Goal: Information Seeking & Learning: Compare options

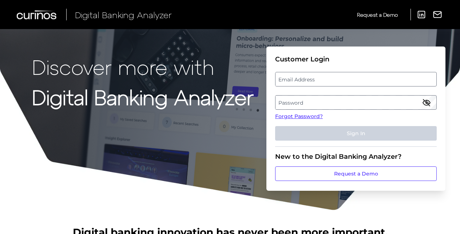
click at [363, 79] on label "Email Address" at bounding box center [355, 79] width 160 height 13
click at [363, 79] on input "email" at bounding box center [356, 79] width 162 height 15
type input "[EMAIL_ADDRESS][DOMAIN_NAME]"
click at [279, 101] on label "Password" at bounding box center [355, 102] width 160 height 13
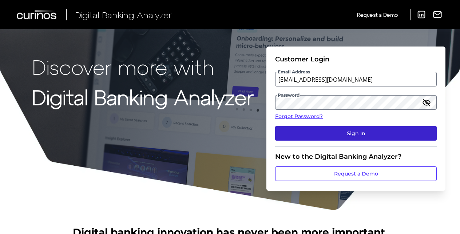
click at [293, 133] on button "Sign In" at bounding box center [356, 133] width 162 height 15
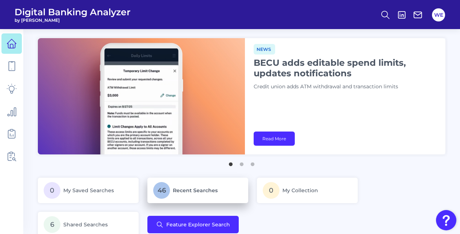
click at [160, 193] on span "46" at bounding box center [161, 190] width 17 height 17
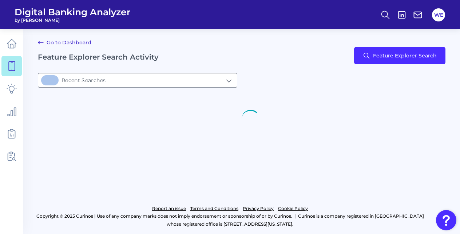
type input "46Recent Searches"
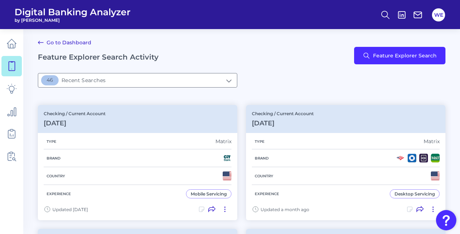
click at [353, 62] on div "Go to Dashboard Feature Explorer Search Activity Feature Explorer Search" at bounding box center [242, 55] width 408 height 35
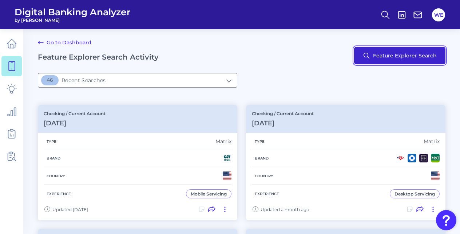
click at [367, 59] on button "Feature Explorer Search" at bounding box center [399, 55] width 91 height 17
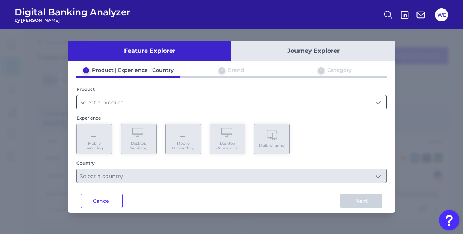
click at [307, 105] on input "text" at bounding box center [231, 102] width 309 height 14
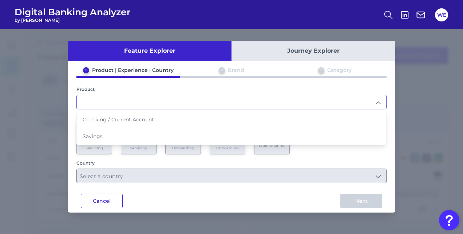
click at [112, 200] on button "Cancel" at bounding box center [102, 201] width 42 height 15
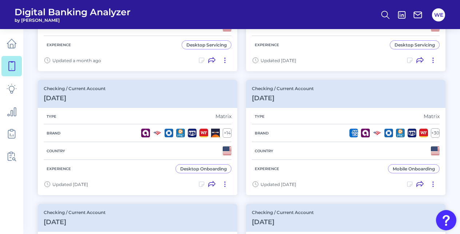
scroll to position [274, 0]
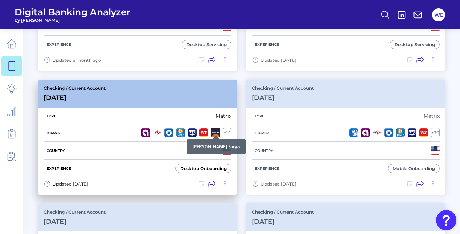
click at [212, 133] on div at bounding box center [215, 135] width 7 height 7
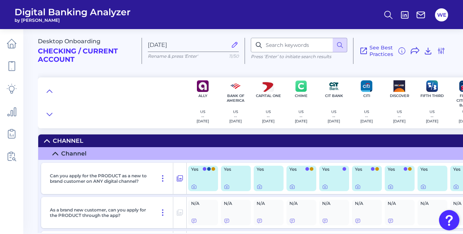
click at [55, 87] on div at bounding box center [112, 103] width 148 height 51
click at [52, 91] on icon at bounding box center [50, 91] width 6 height 7
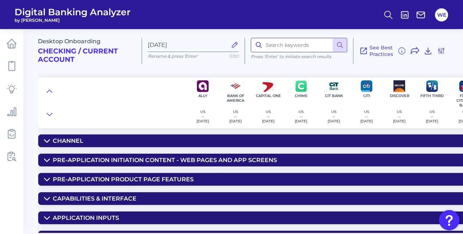
click at [298, 49] on input at bounding box center [299, 45] width 96 height 15
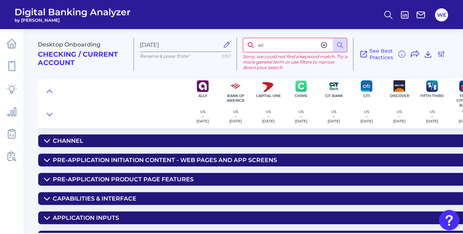
type input "w"
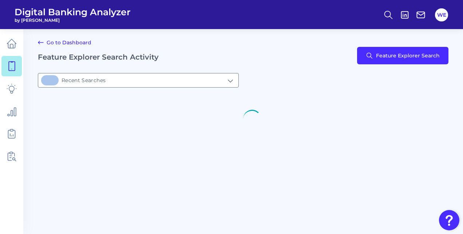
type input "46Recent Searches"
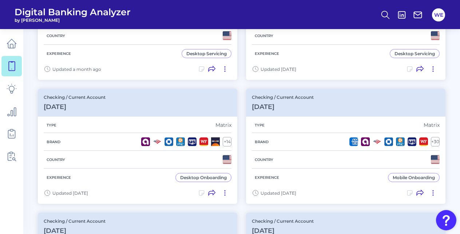
scroll to position [265, 0]
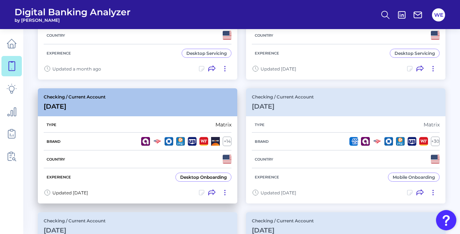
click at [174, 160] on div "Country" at bounding box center [138, 160] width 188 height 18
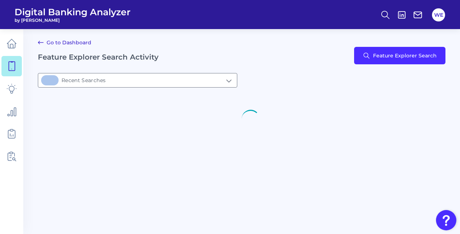
type input "46Recent Searches"
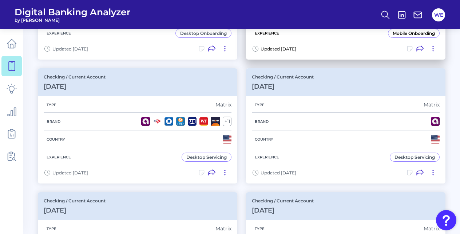
scroll to position [449, 0]
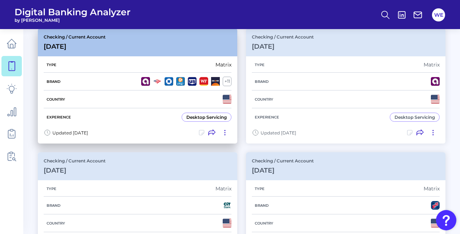
click at [188, 98] on div "Country" at bounding box center [138, 100] width 188 height 18
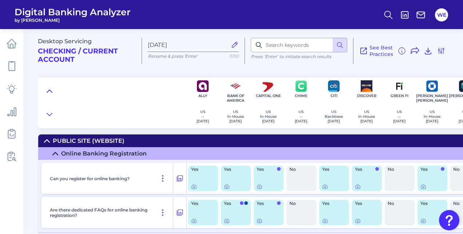
click at [54, 93] on button at bounding box center [50, 91] width 12 height 10
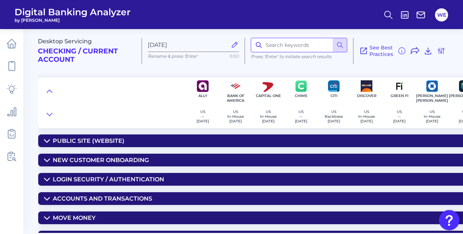
click at [305, 49] on input at bounding box center [299, 45] width 96 height 15
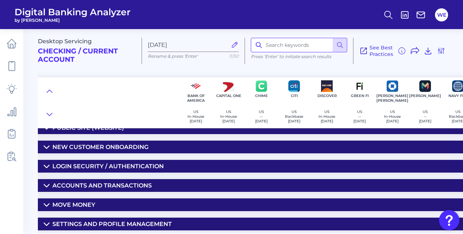
scroll to position [13, 0]
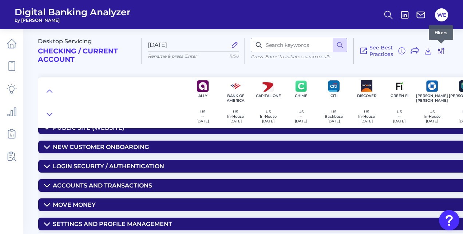
click at [442, 52] on icon at bounding box center [441, 51] width 9 height 9
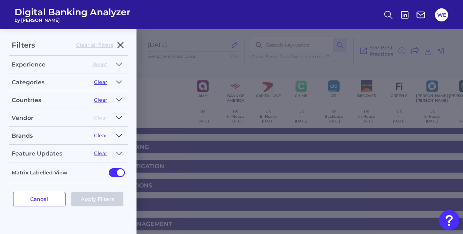
click at [121, 134] on icon "button" at bounding box center [118, 135] width 5 height 3
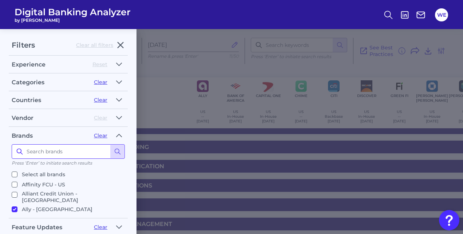
click at [74, 149] on input at bounding box center [68, 151] width 113 height 15
type input "first citizens"
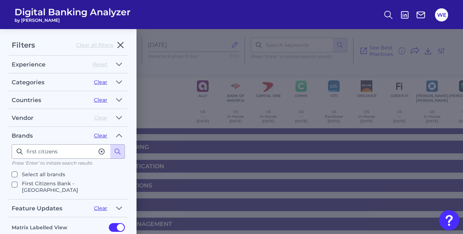
click at [52, 185] on p "First Citizens Bank - [GEOGRAPHIC_DATA]" at bounding box center [72, 186] width 100 height 13
click at [17, 185] on input "First Citizens Bank - [GEOGRAPHIC_DATA]" at bounding box center [15, 185] width 6 height 6
checkbox input "true"
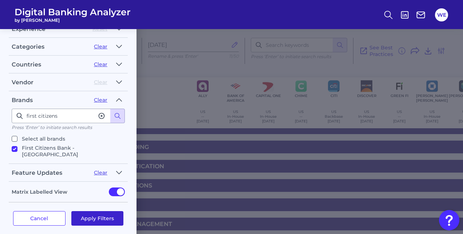
click at [85, 211] on button "Apply Filters" at bounding box center [97, 218] width 52 height 15
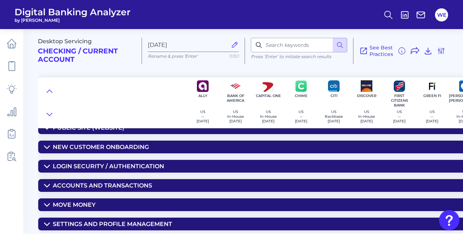
click at [262, 44] on icon at bounding box center [258, 44] width 7 height 7
click at [273, 49] on input at bounding box center [299, 45] width 96 height 15
type input "wire"
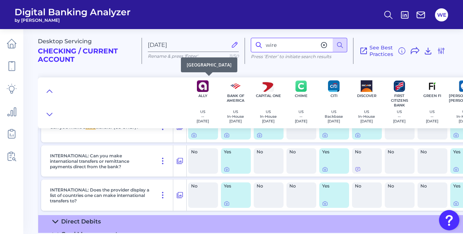
scroll to position [148, 0]
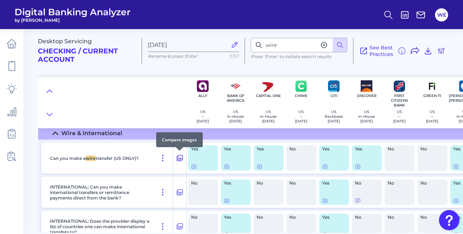
click at [180, 157] on icon at bounding box center [179, 158] width 7 height 9
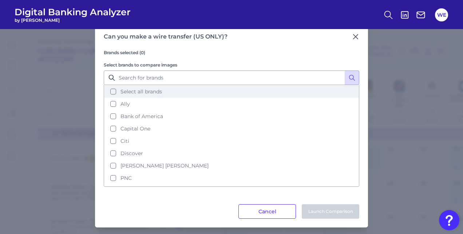
click at [155, 92] on span "Select all brands" at bounding box center [140, 91] width 41 height 7
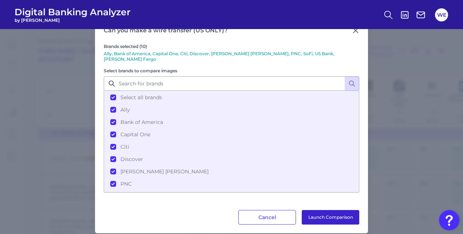
click at [321, 218] on button "Launch Comparison" at bounding box center [330, 217] width 57 height 15
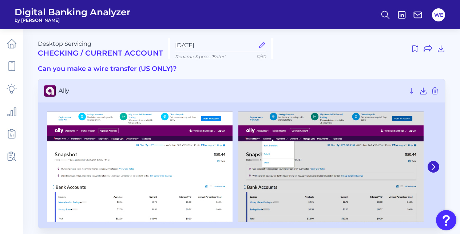
click at [429, 171] on div at bounding box center [432, 167] width 13 height 118
click at [430, 171] on button at bounding box center [434, 167] width 12 height 12
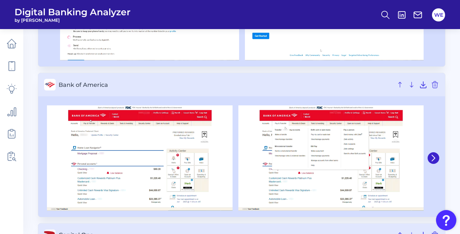
scroll to position [159, 0]
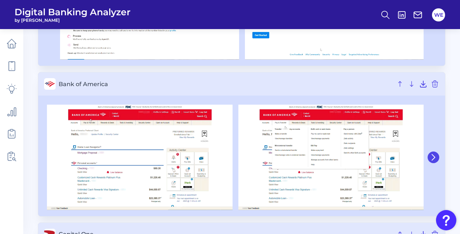
click at [432, 155] on icon at bounding box center [433, 157] width 7 height 7
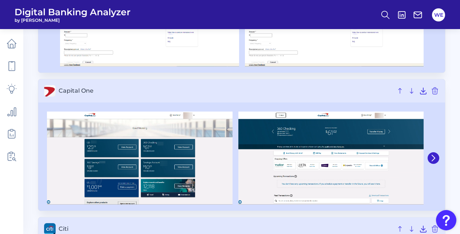
scroll to position [299, 0]
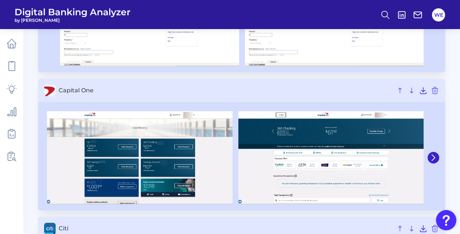
click at [432, 155] on icon at bounding box center [433, 158] width 7 height 7
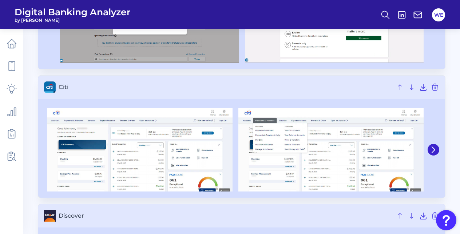
scroll to position [438, 0]
click at [432, 152] on button at bounding box center [434, 150] width 12 height 12
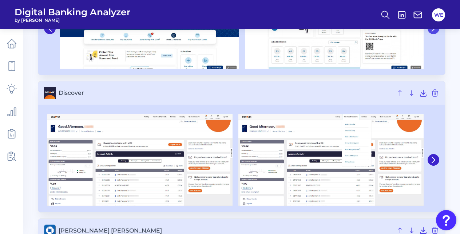
scroll to position [558, 0]
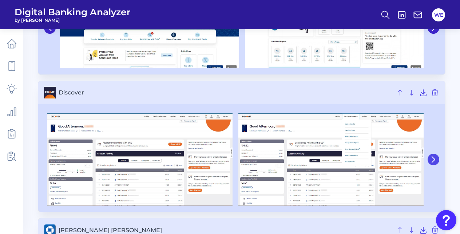
click at [432, 154] on button at bounding box center [434, 160] width 12 height 12
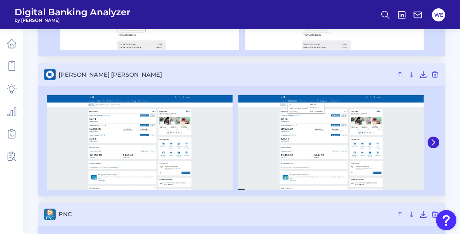
scroll to position [711, 0]
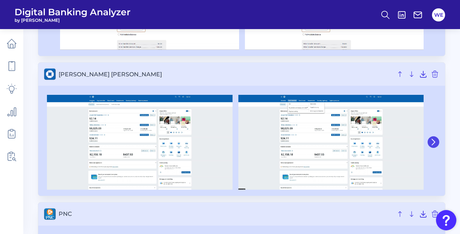
click at [431, 139] on icon at bounding box center [433, 142] width 7 height 7
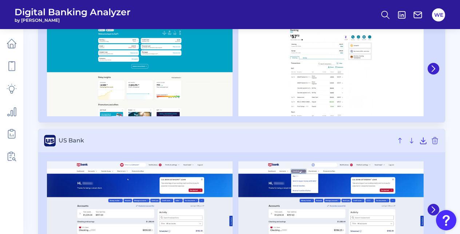
scroll to position [1060, 0]
